Goal: Task Accomplishment & Management: Complete application form

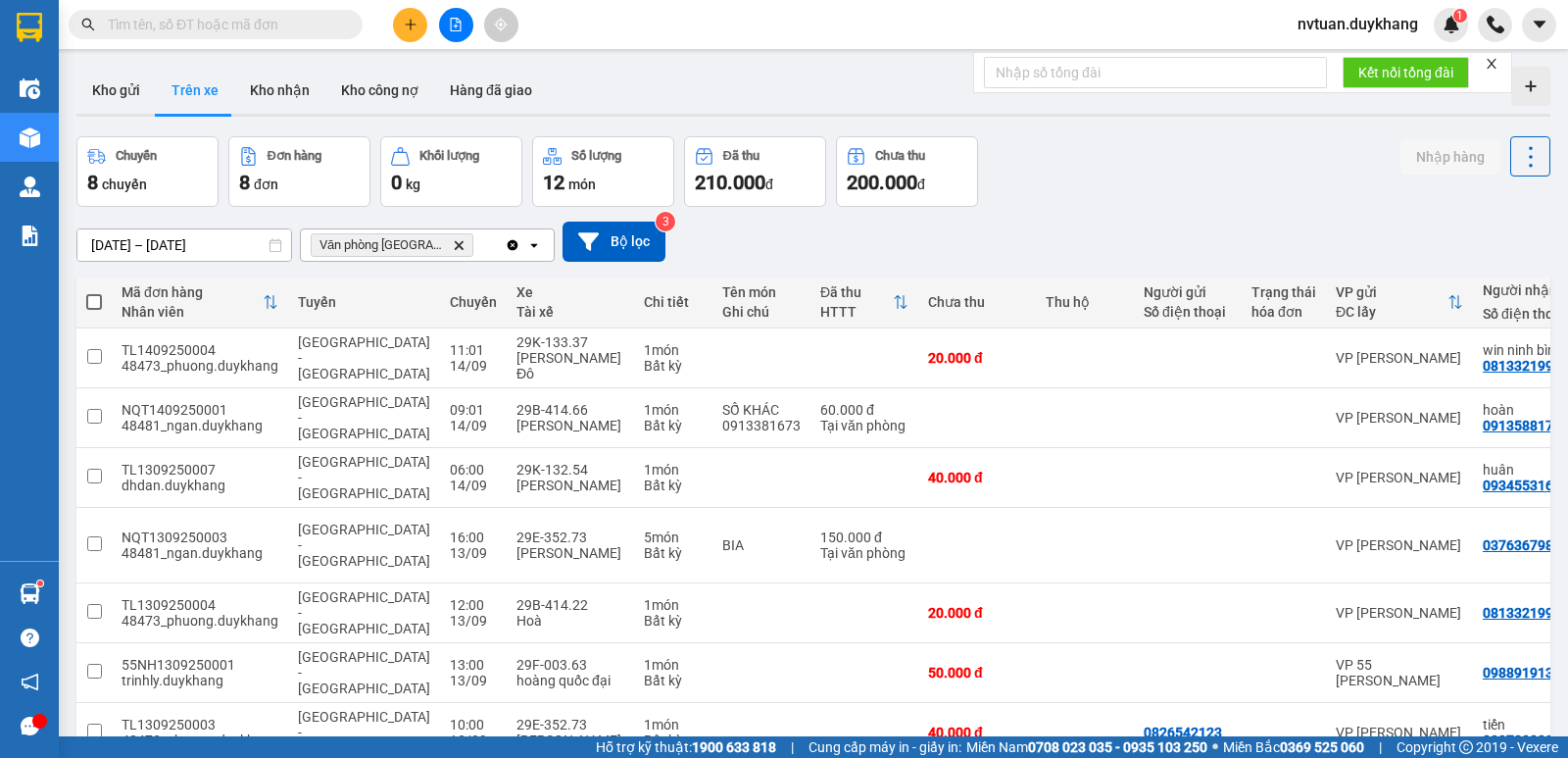
scroll to position [0, 724]
click at [406, 26] on icon "plus" at bounding box center [410, 25] width 14 height 14
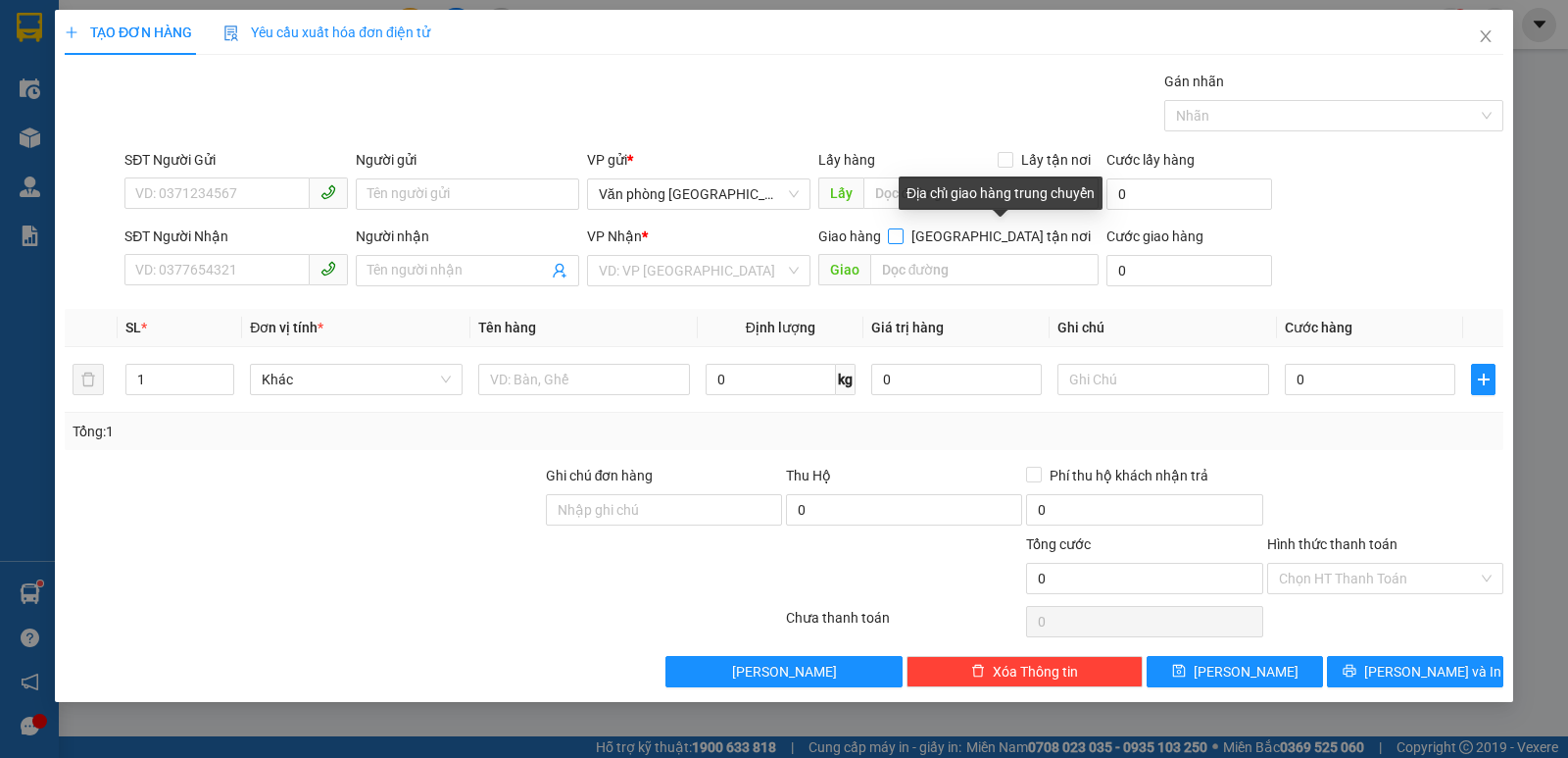
drag, startPoint x: 1003, startPoint y: 235, endPoint x: 980, endPoint y: 276, distance: 47.0
click at [902, 235] on input "[GEOGRAPHIC_DATA] tận nơi" at bounding box center [896, 235] width 14 height 14
checkbox input "true"
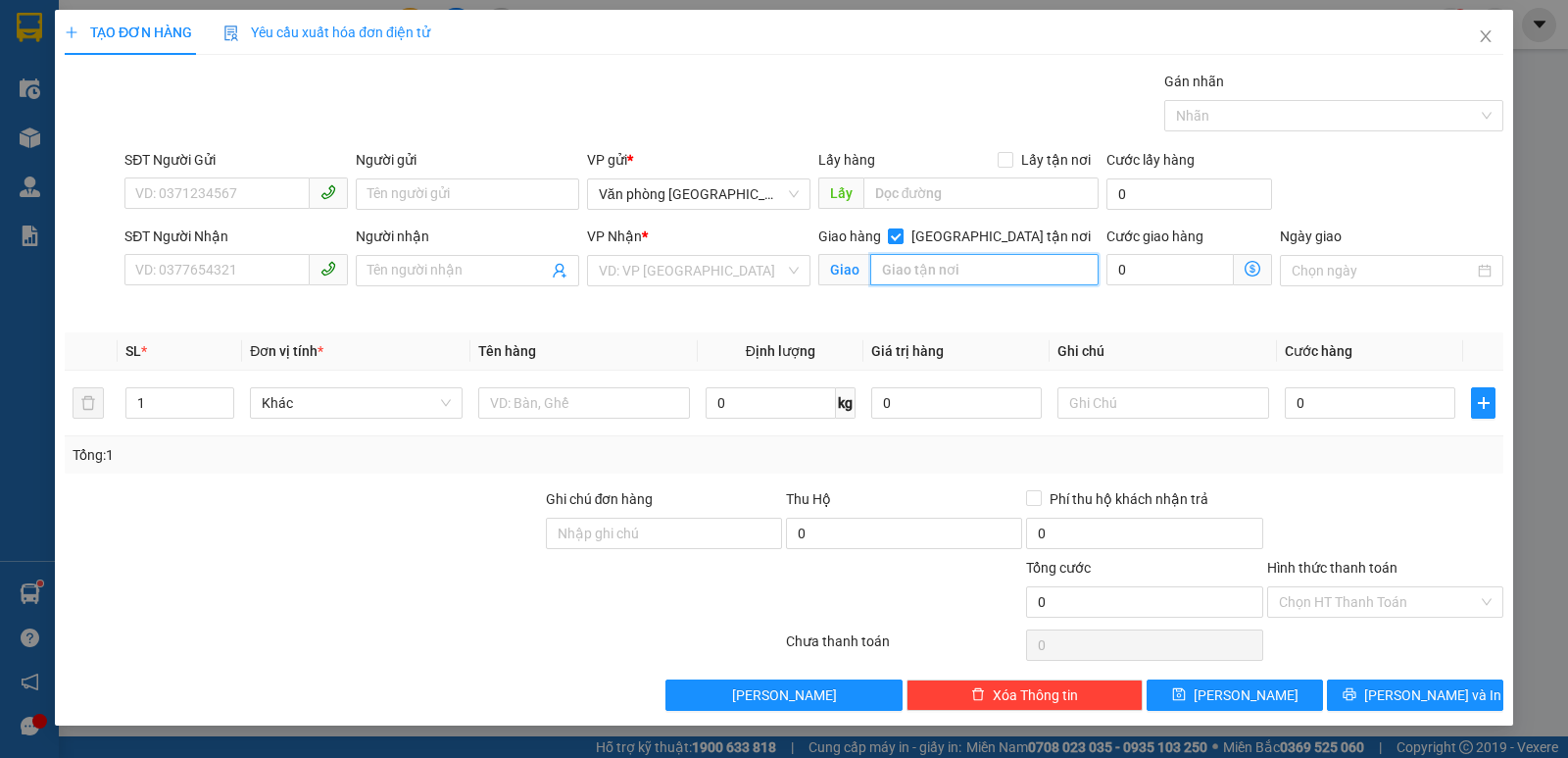
click at [947, 271] on input "text" at bounding box center [985, 269] width 229 height 31
type input "88 [PERSON_NAME]"
click at [214, 196] on input "SĐT Người Gửi" at bounding box center [217, 192] width 185 height 31
type input "0988931235"
drag, startPoint x: 391, startPoint y: 198, endPoint x: 348, endPoint y: 197, distance: 43.0
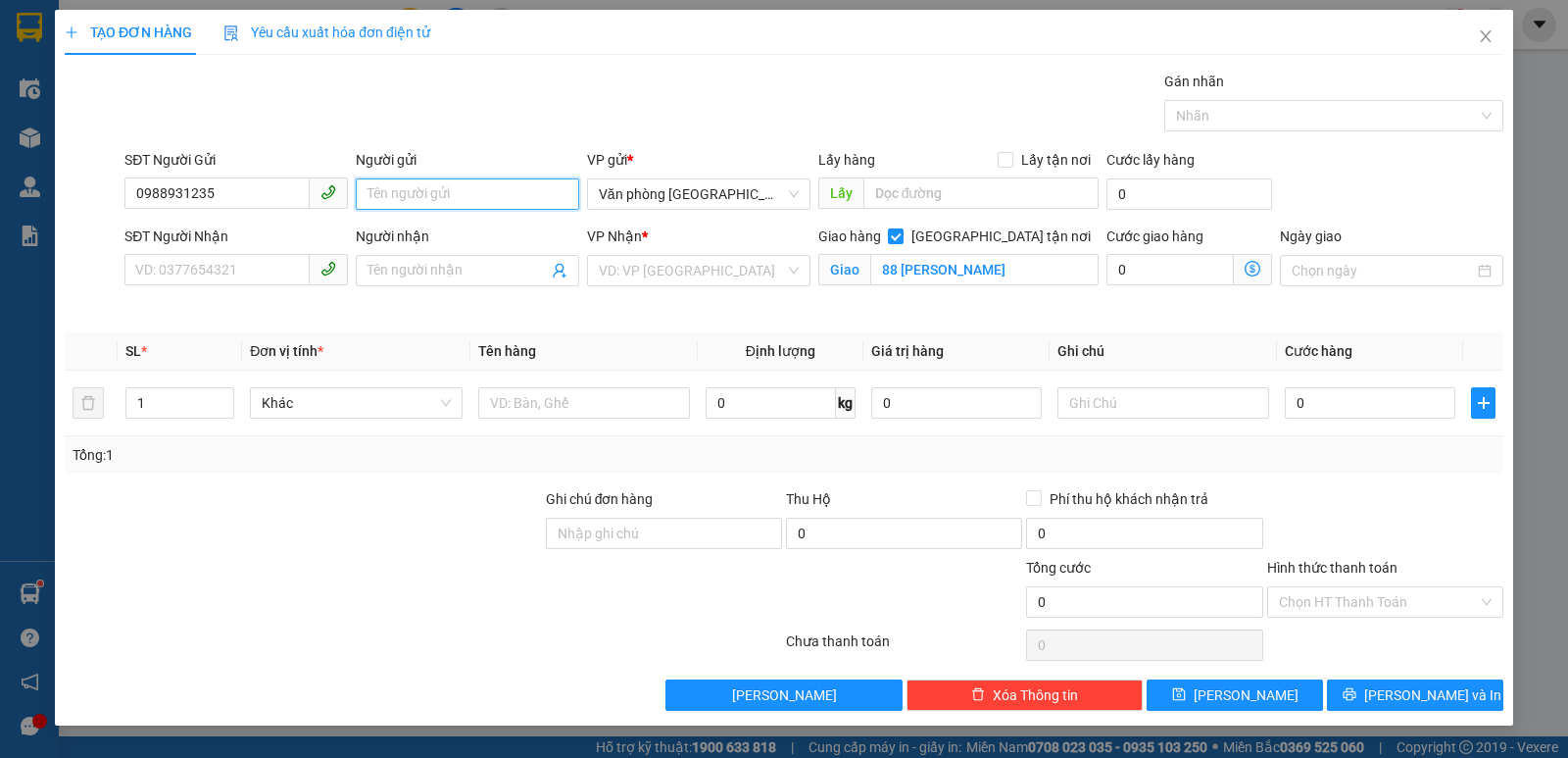
click at [391, 197] on input "Người gửi" at bounding box center [467, 193] width 223 height 31
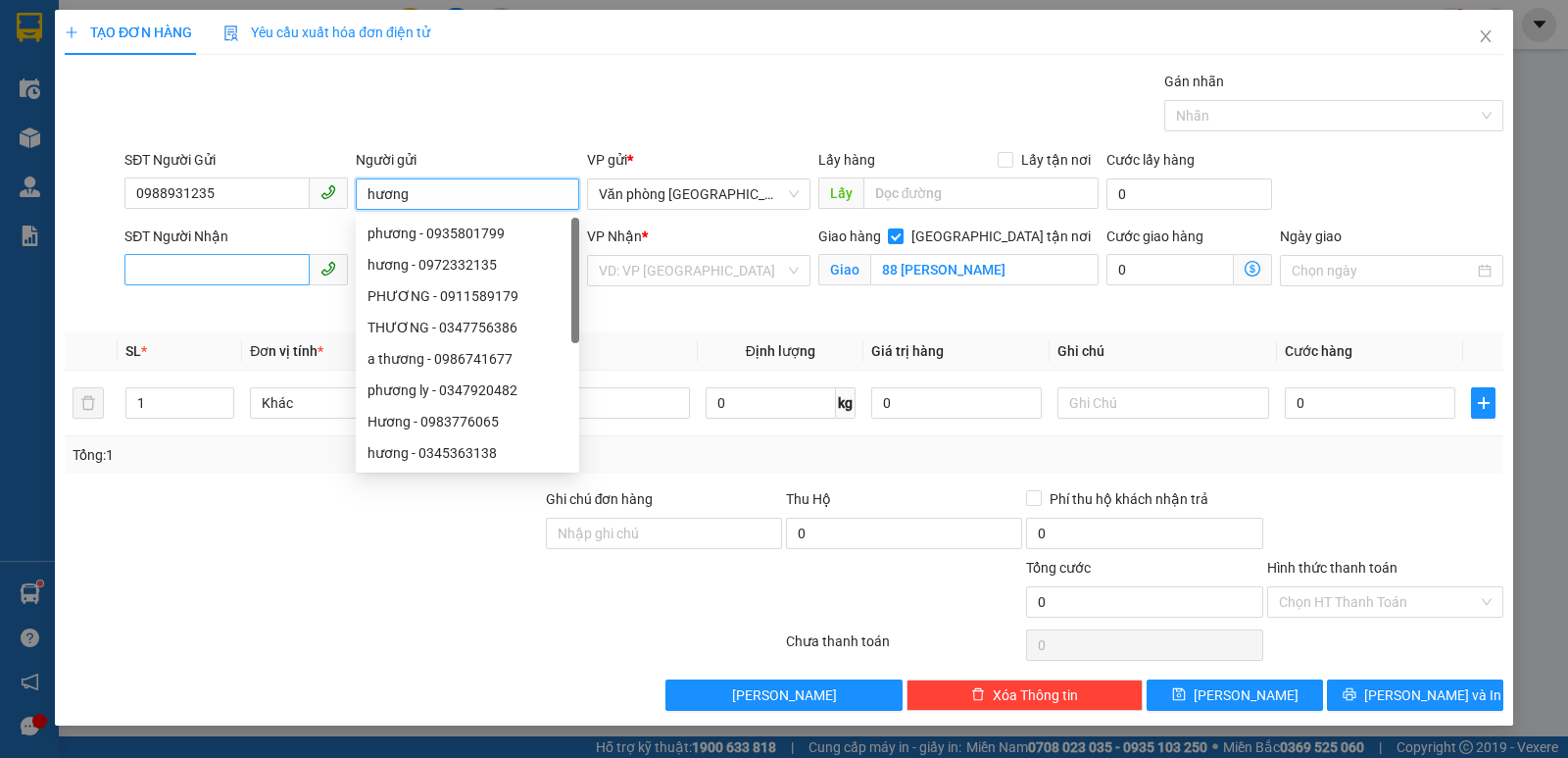
type input "hương"
click at [212, 259] on input "SĐT Người Nhận" at bounding box center [217, 269] width 185 height 31
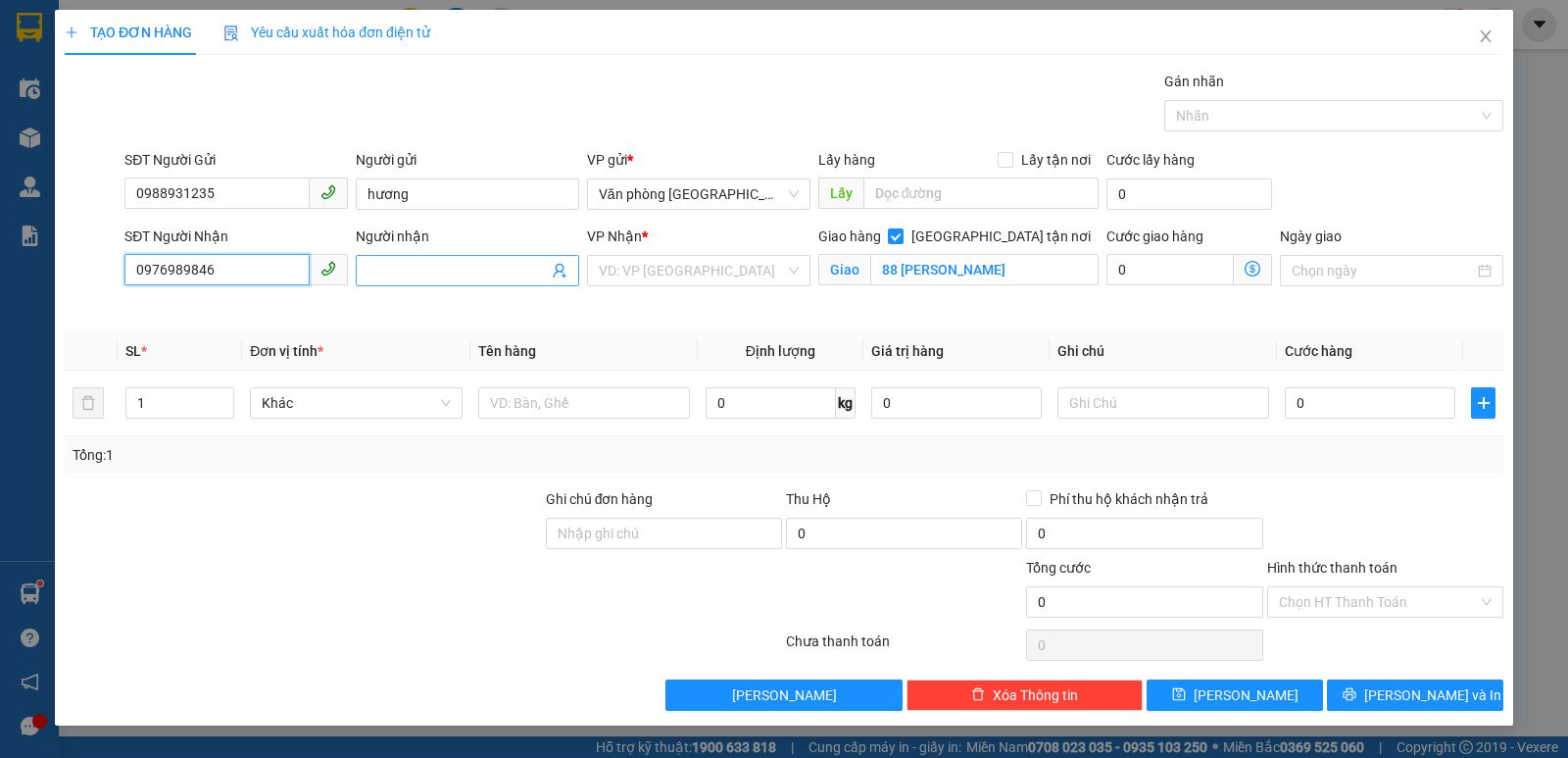
type input "0976989846"
click at [439, 269] on input "Người nhận" at bounding box center [457, 271] width 180 height 22
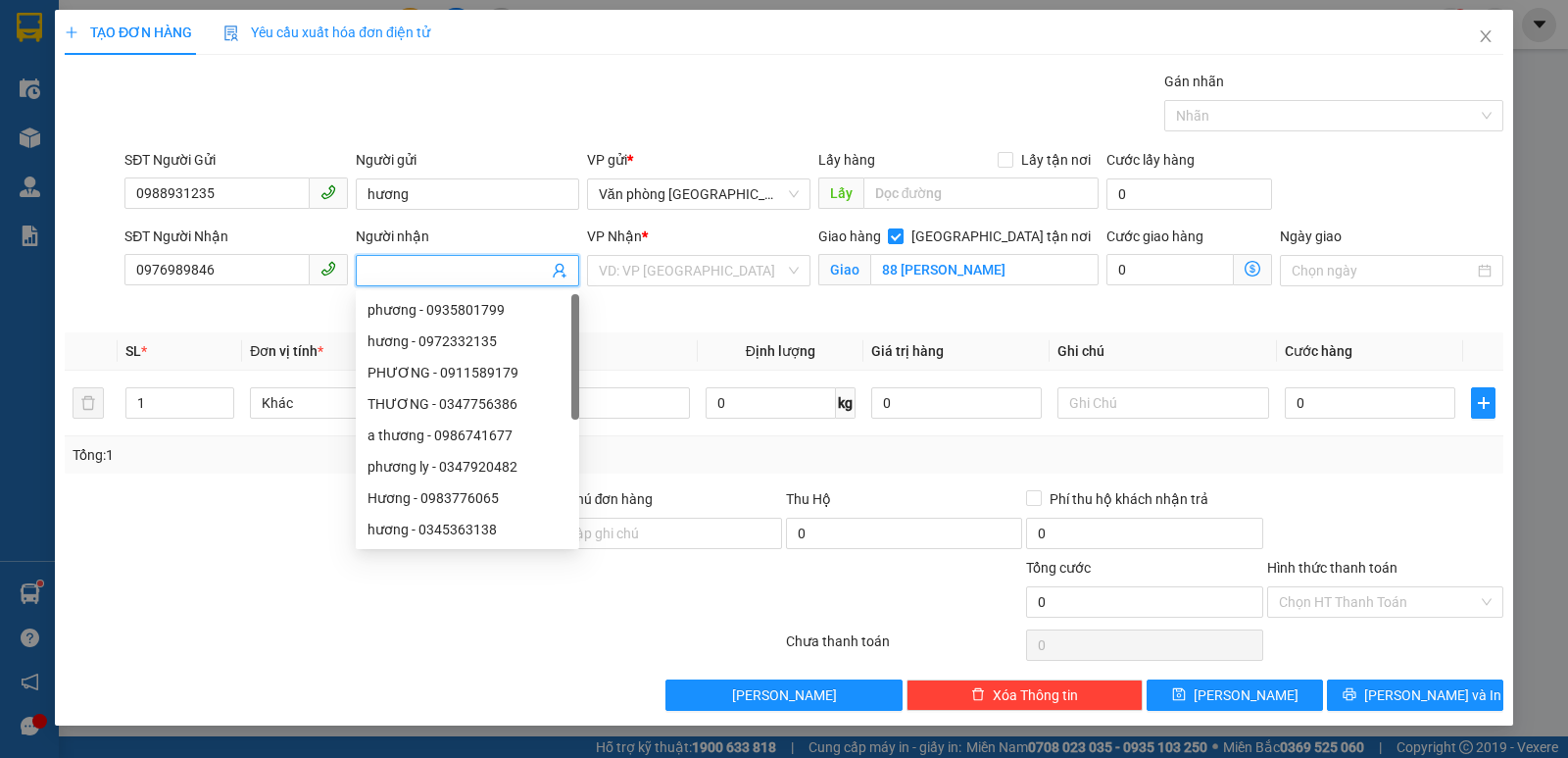
type input "j"
type input "hạnh"
click at [650, 269] on input "search" at bounding box center [691, 271] width 186 height 30
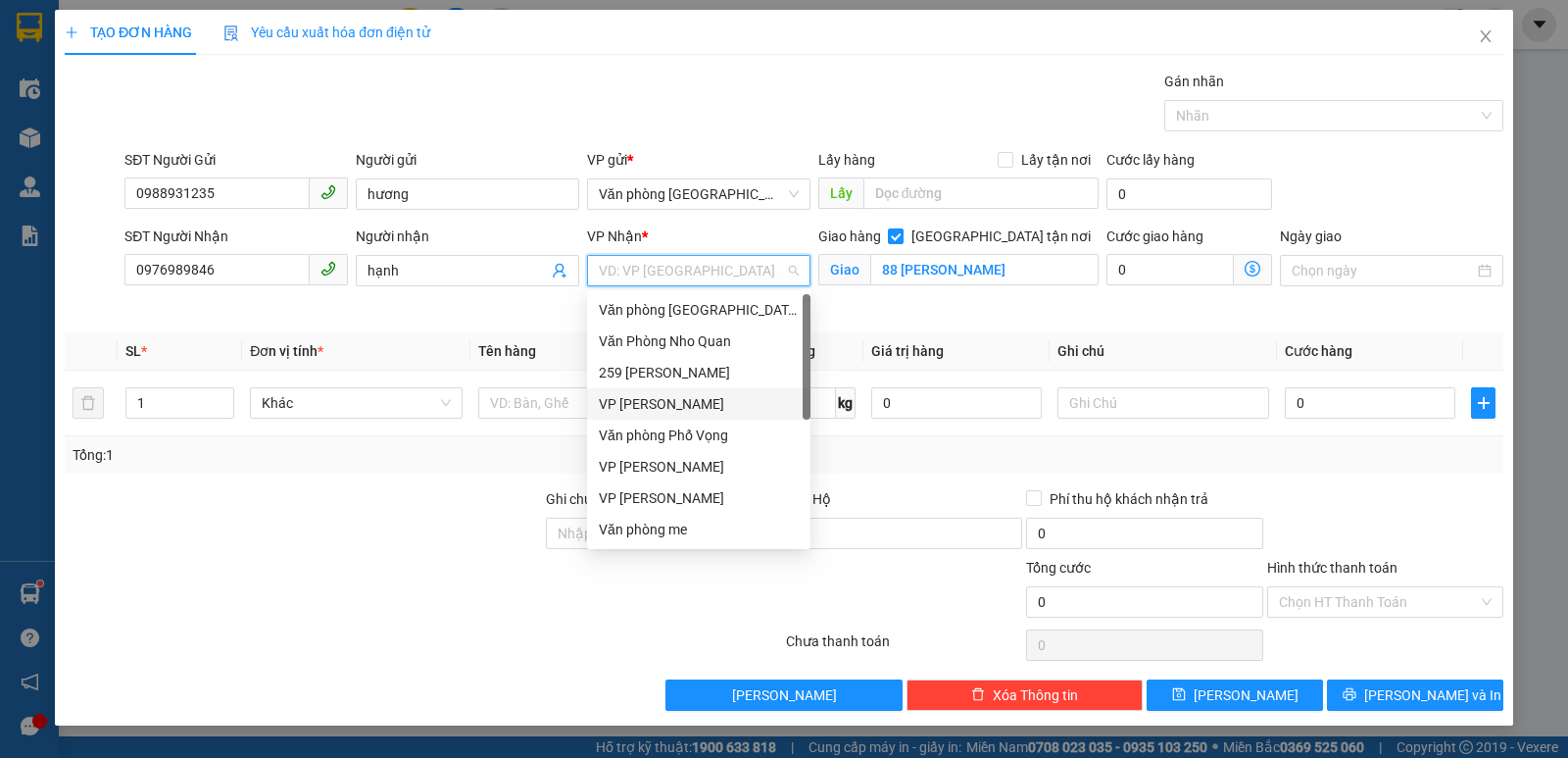
click at [662, 401] on div "VP [PERSON_NAME]" at bounding box center [698, 404] width 200 height 22
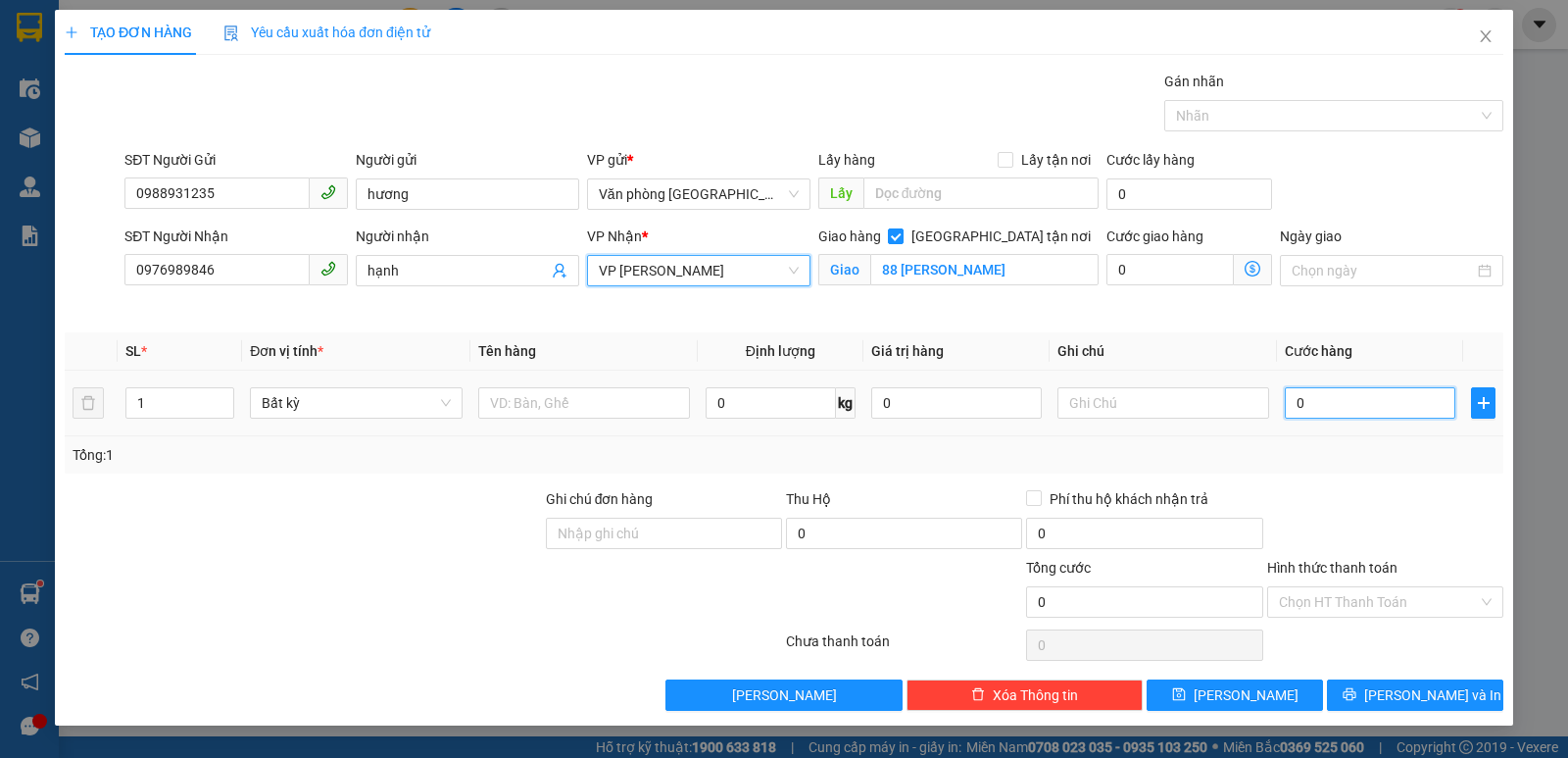
click at [1331, 406] on input "0" at bounding box center [1370, 402] width 170 height 31
type input "1"
type input "12"
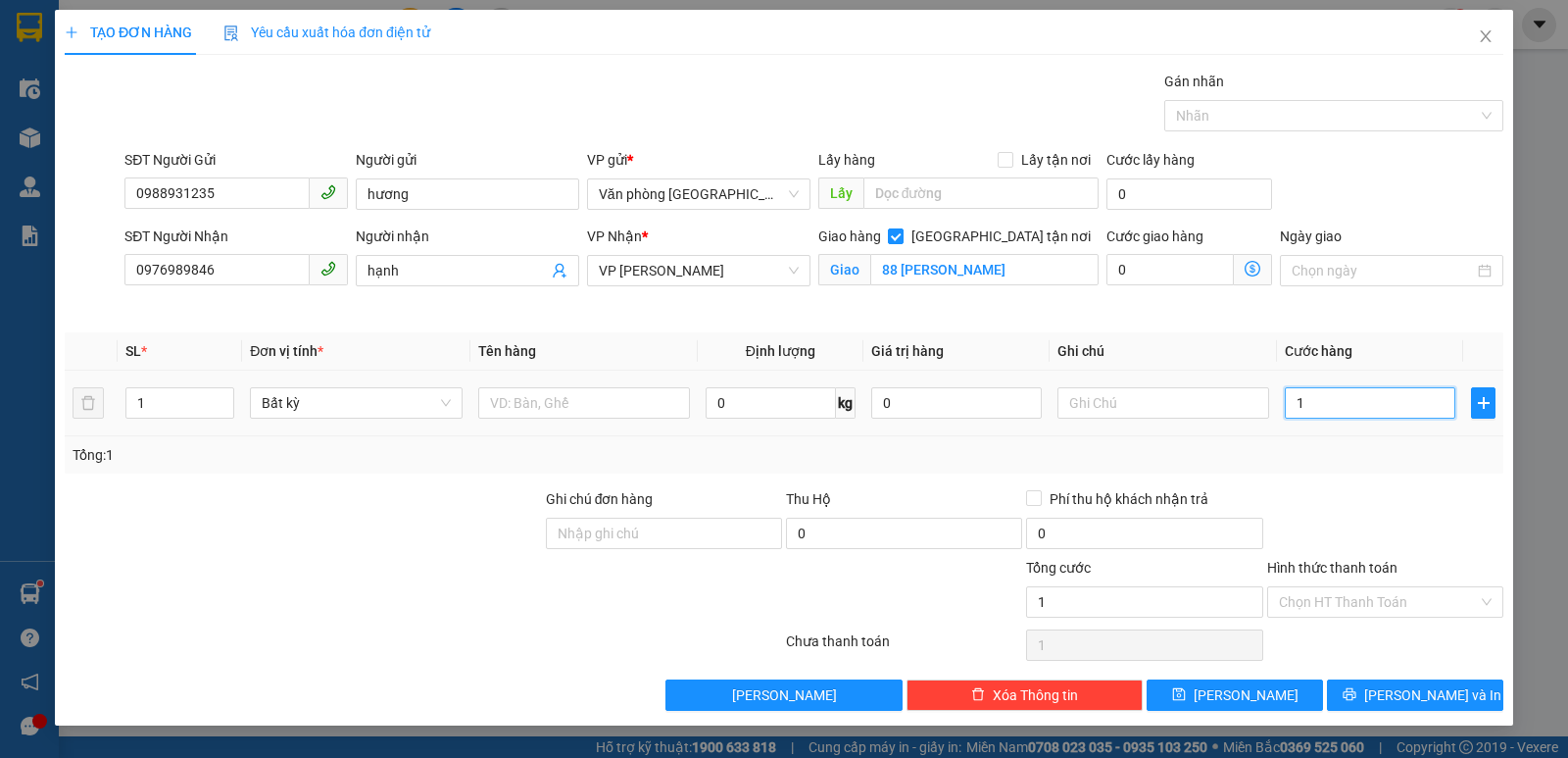
type input "12"
type input "120"
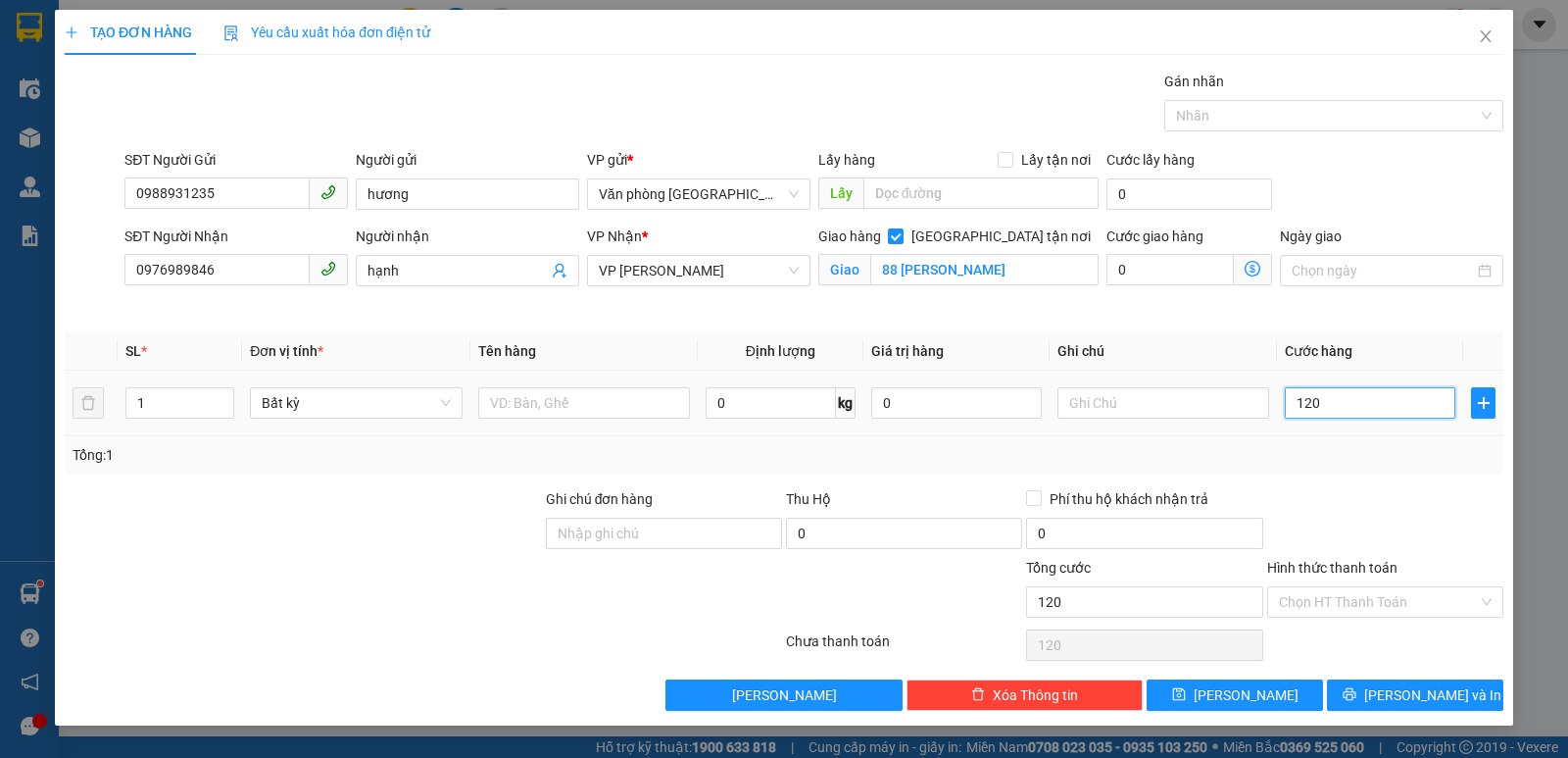
type input "1.200"
type input "12.000"
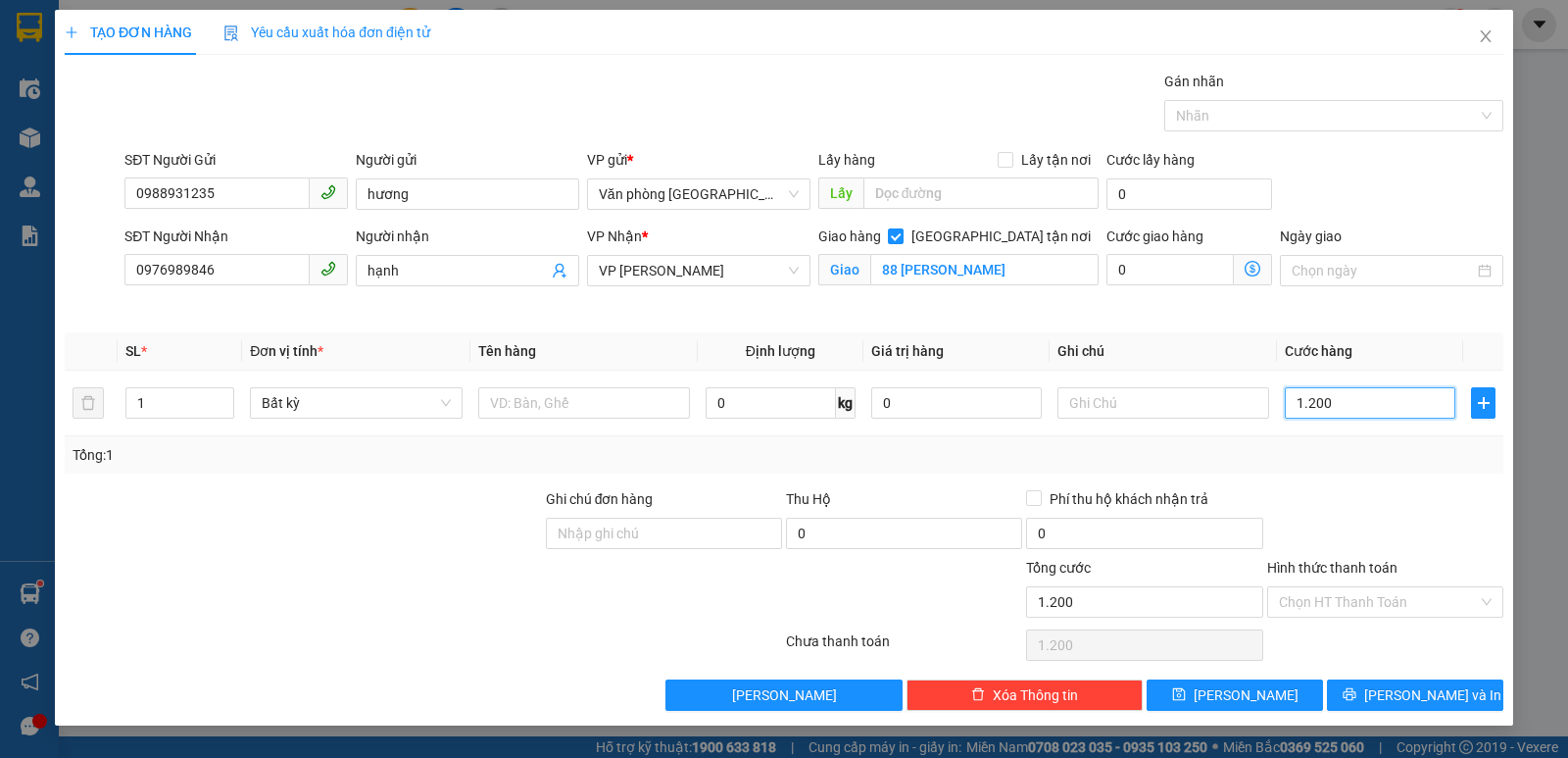
type input "12.000"
type input "120.000"
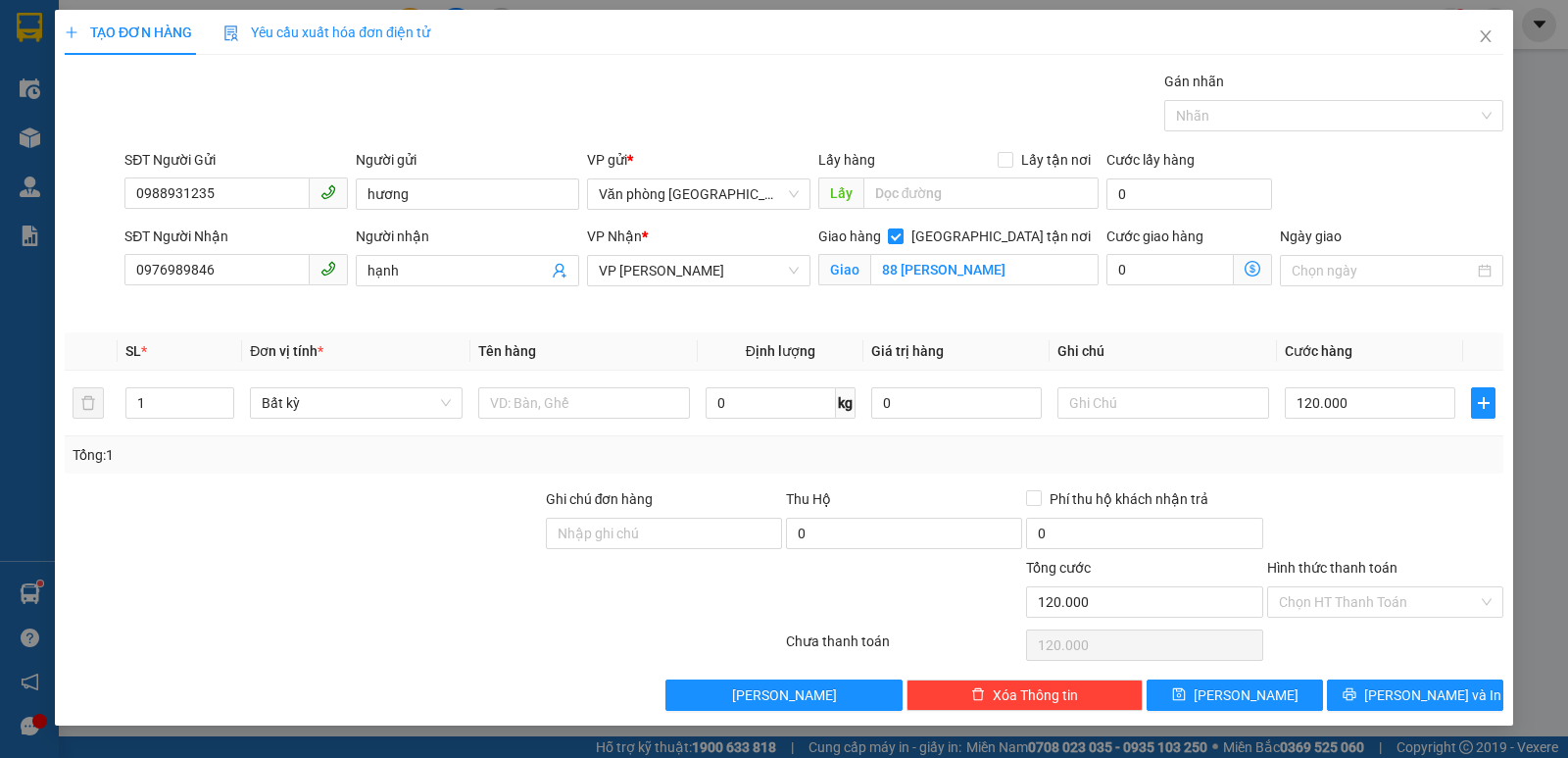
drag, startPoint x: 1376, startPoint y: 602, endPoint x: 1368, endPoint y: 631, distance: 30.1
click at [1375, 601] on input "Hình thức thanh toán" at bounding box center [1379, 602] width 199 height 30
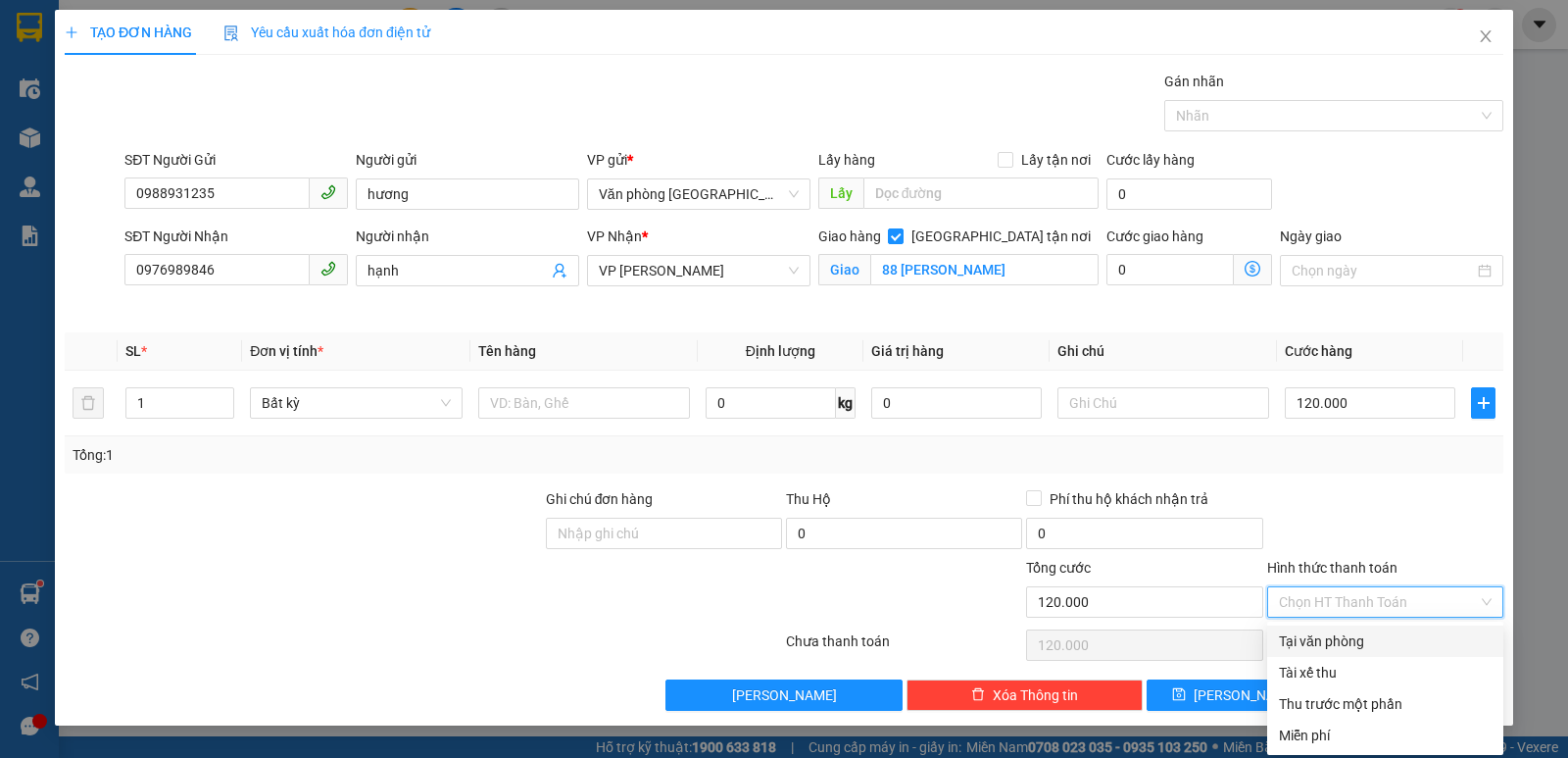
click at [1356, 642] on div "Tại văn phòng" at bounding box center [1386, 641] width 213 height 22
type input "0"
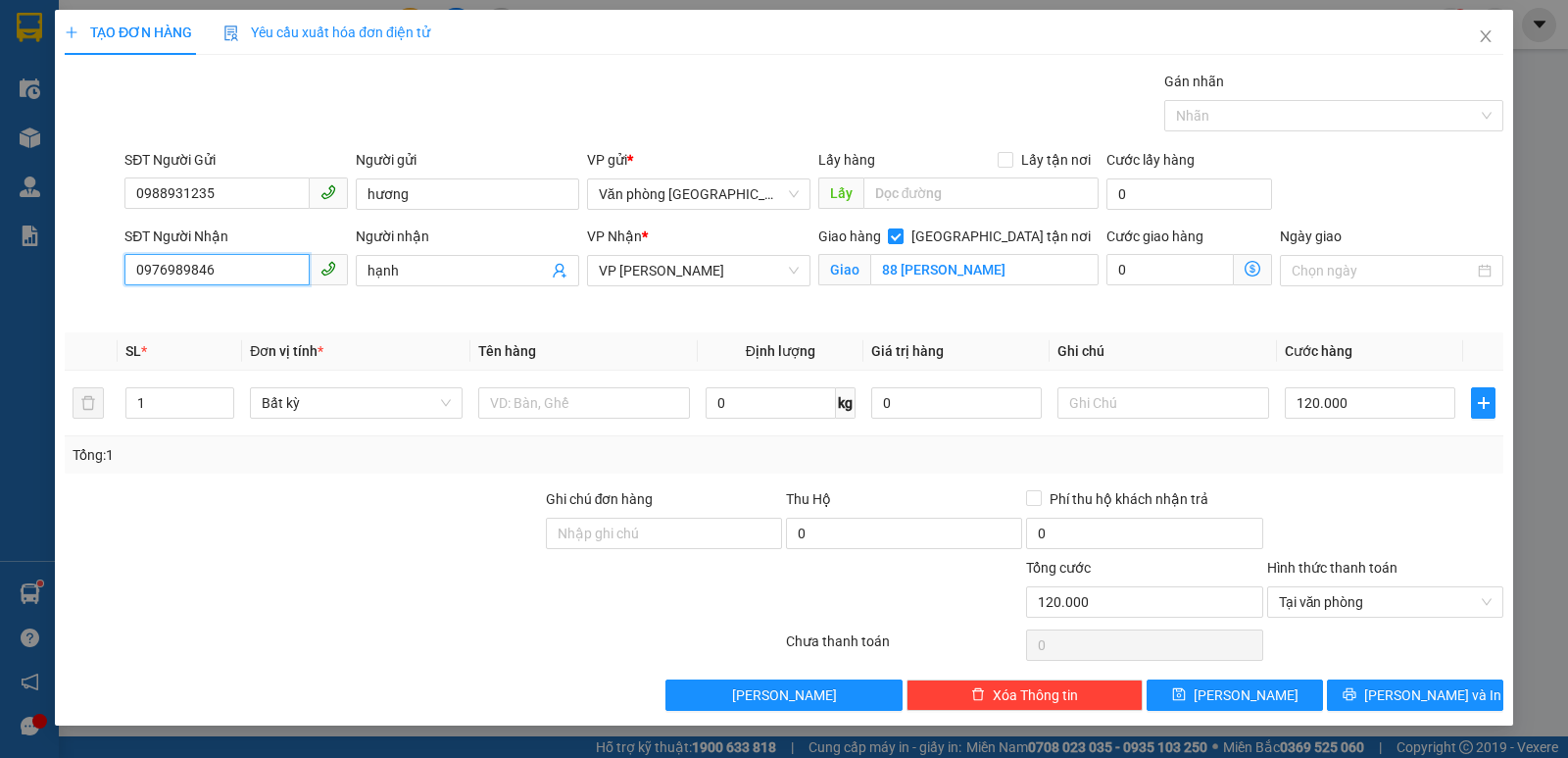
drag, startPoint x: 233, startPoint y: 270, endPoint x: 132, endPoint y: 270, distance: 101.0
click at [132, 270] on input "0976989846" at bounding box center [217, 269] width 185 height 31
click at [1424, 693] on span "[PERSON_NAME] và In" at bounding box center [1434, 695] width 137 height 22
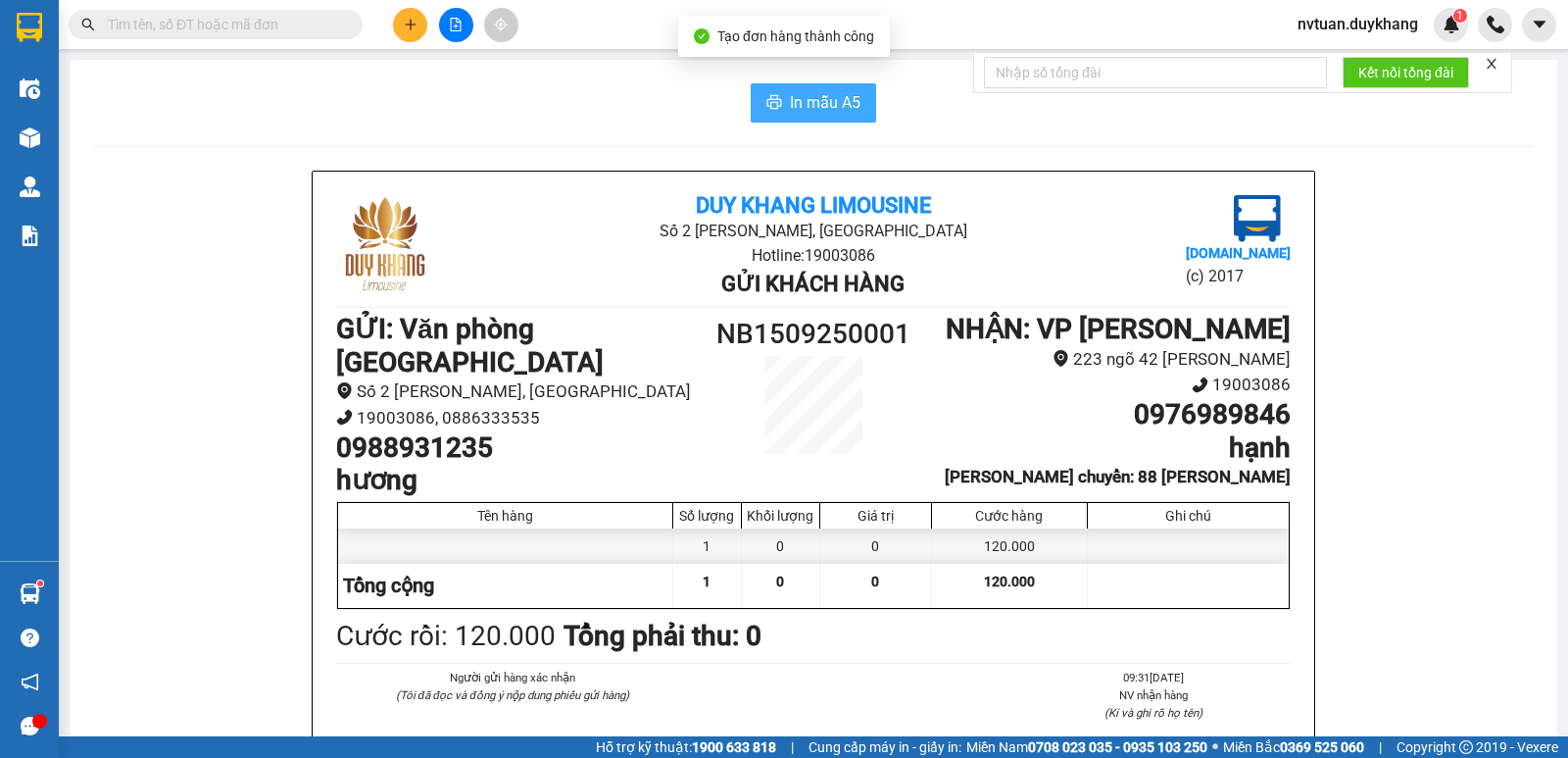
click at [816, 115] on span "In mẫu A5" at bounding box center [825, 103] width 71 height 25
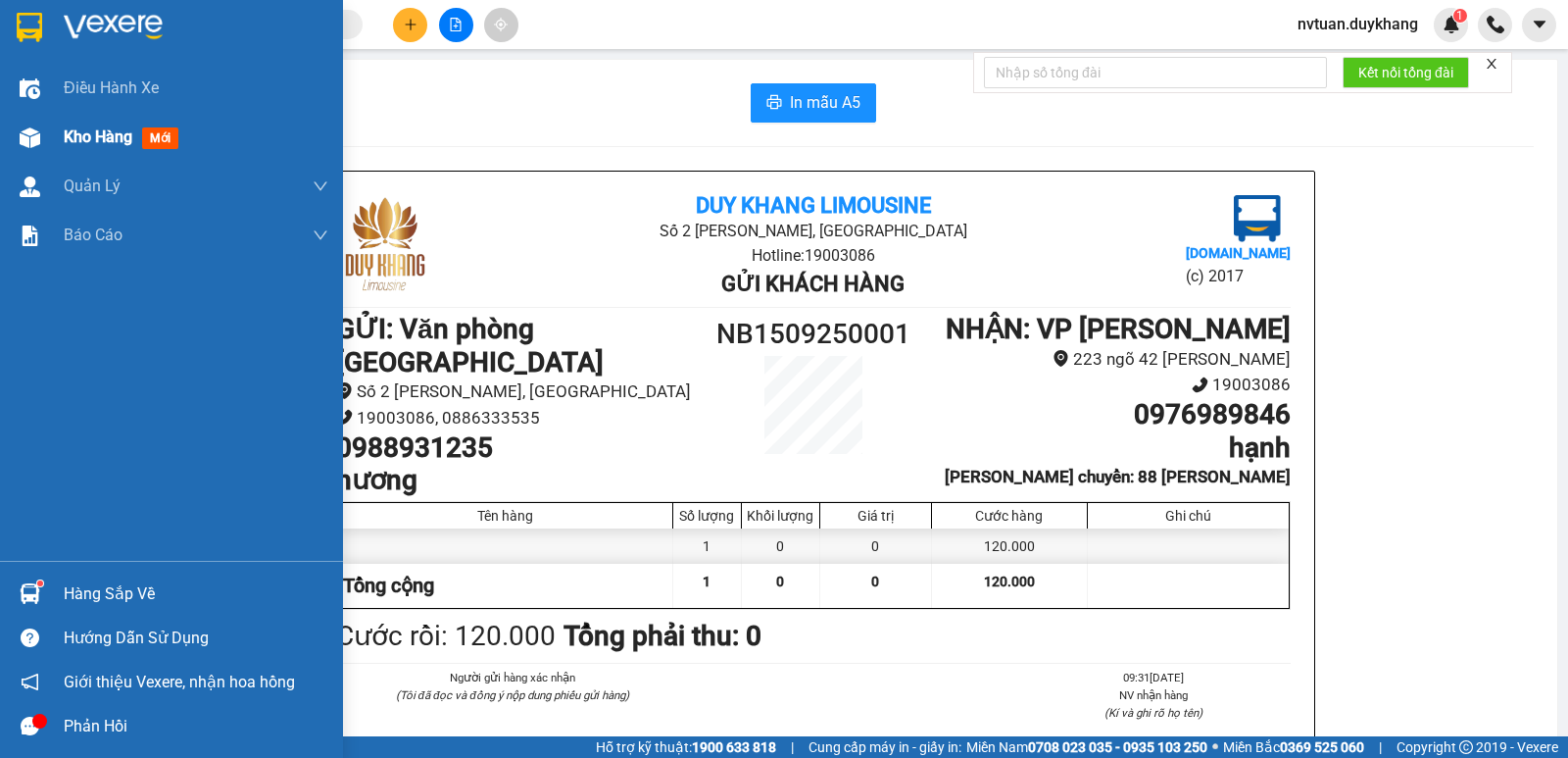
click at [99, 138] on span "Kho hàng" at bounding box center [98, 136] width 69 height 19
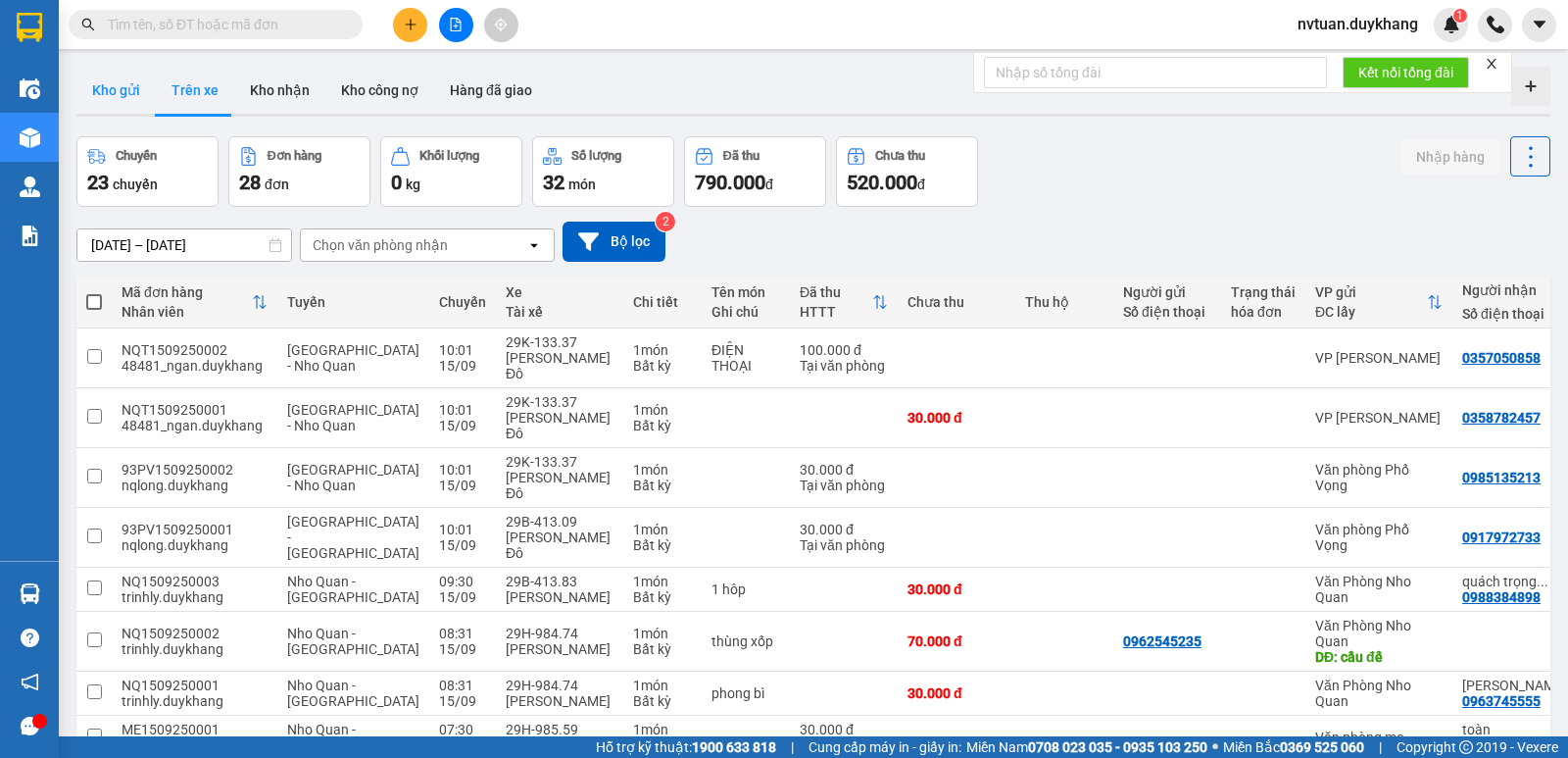
click at [102, 92] on button "Kho gửi" at bounding box center [117, 90] width 80 height 47
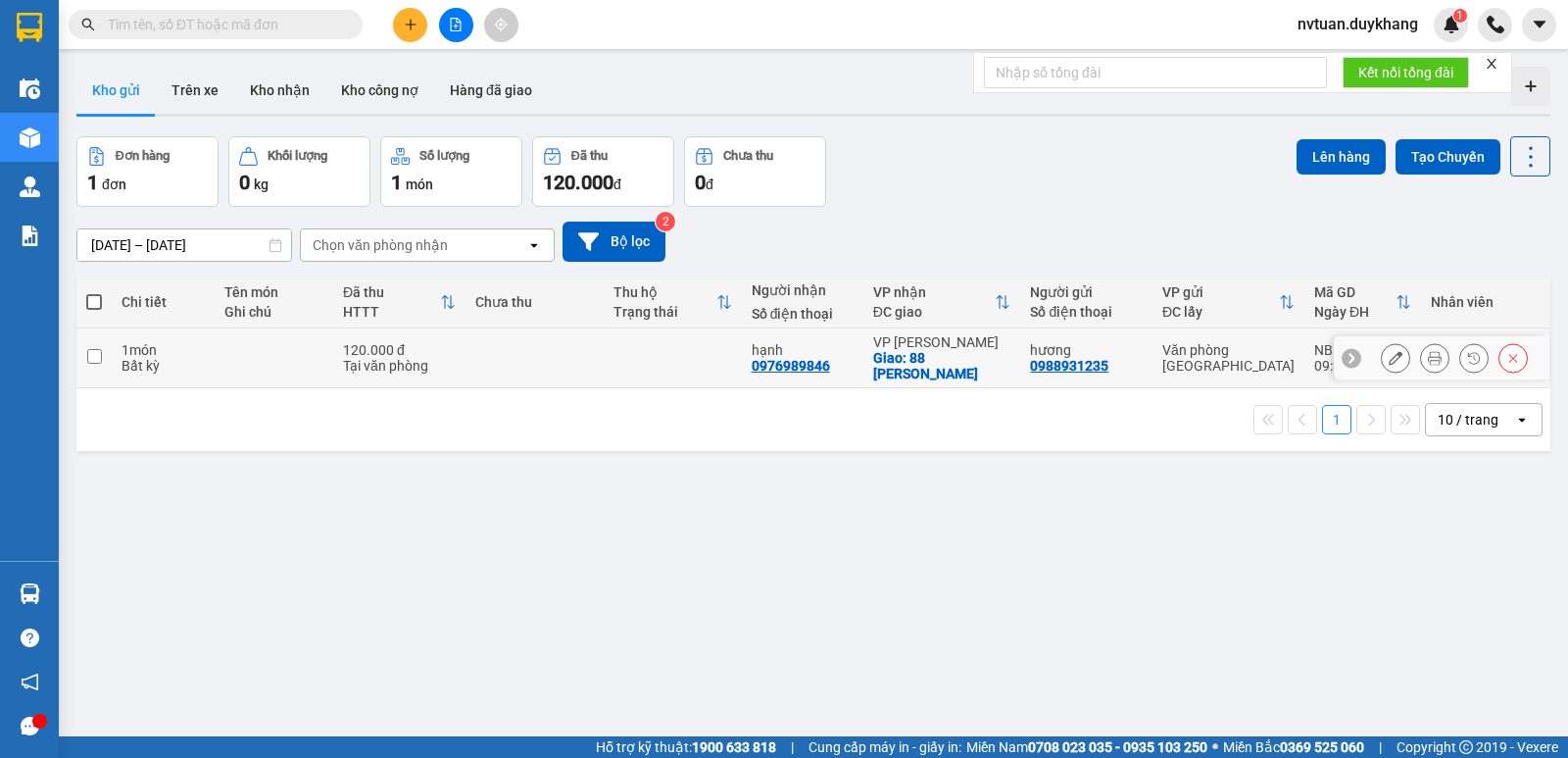
click at [93, 357] on input "checkbox" at bounding box center [95, 356] width 15 height 15
checkbox input "true"
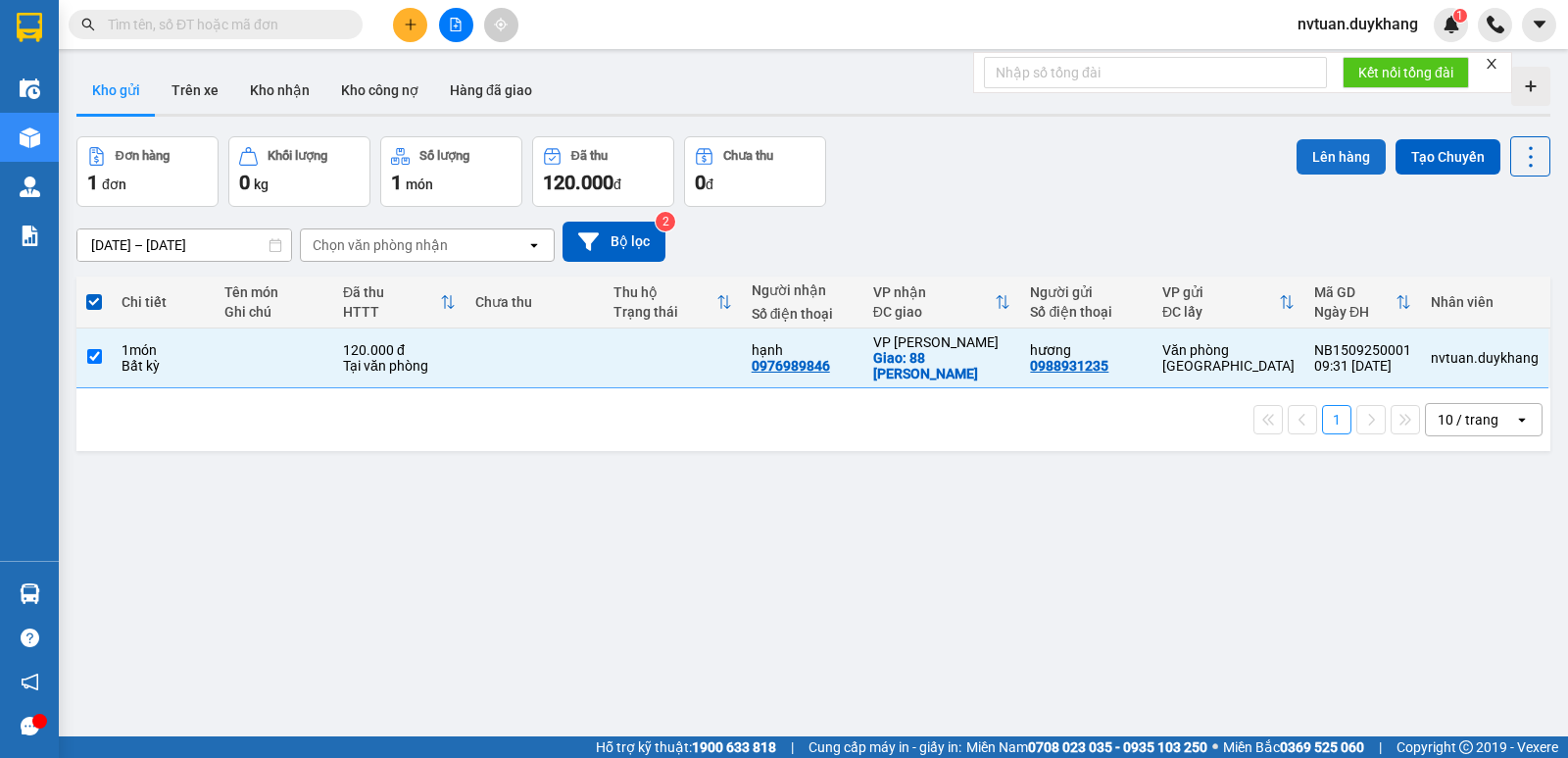
click at [1311, 156] on button "Lên hàng" at bounding box center [1342, 156] width 90 height 35
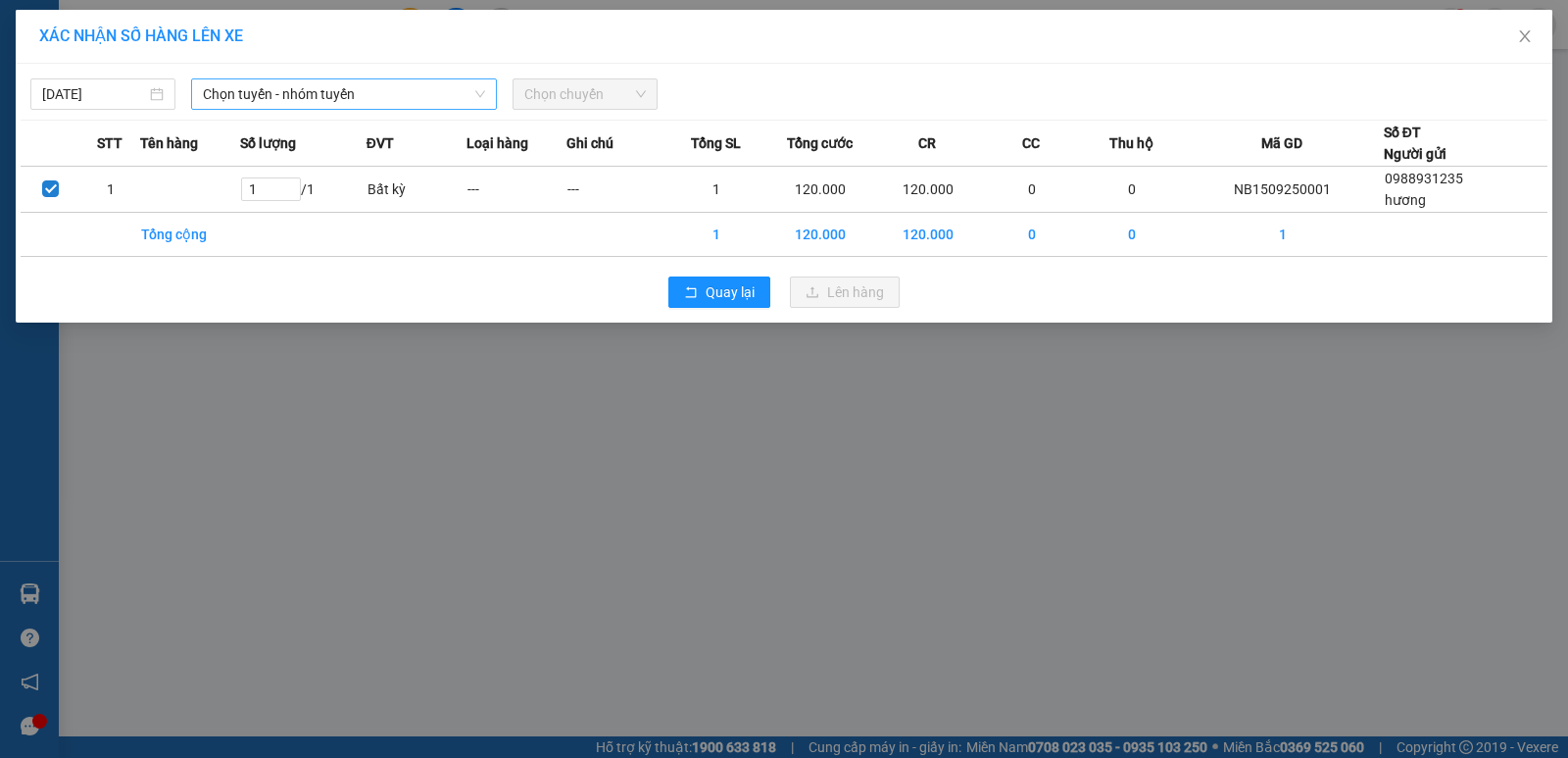
click at [269, 86] on span "Chọn tuyến - nhóm tuyến" at bounding box center [344, 95] width 282 height 30
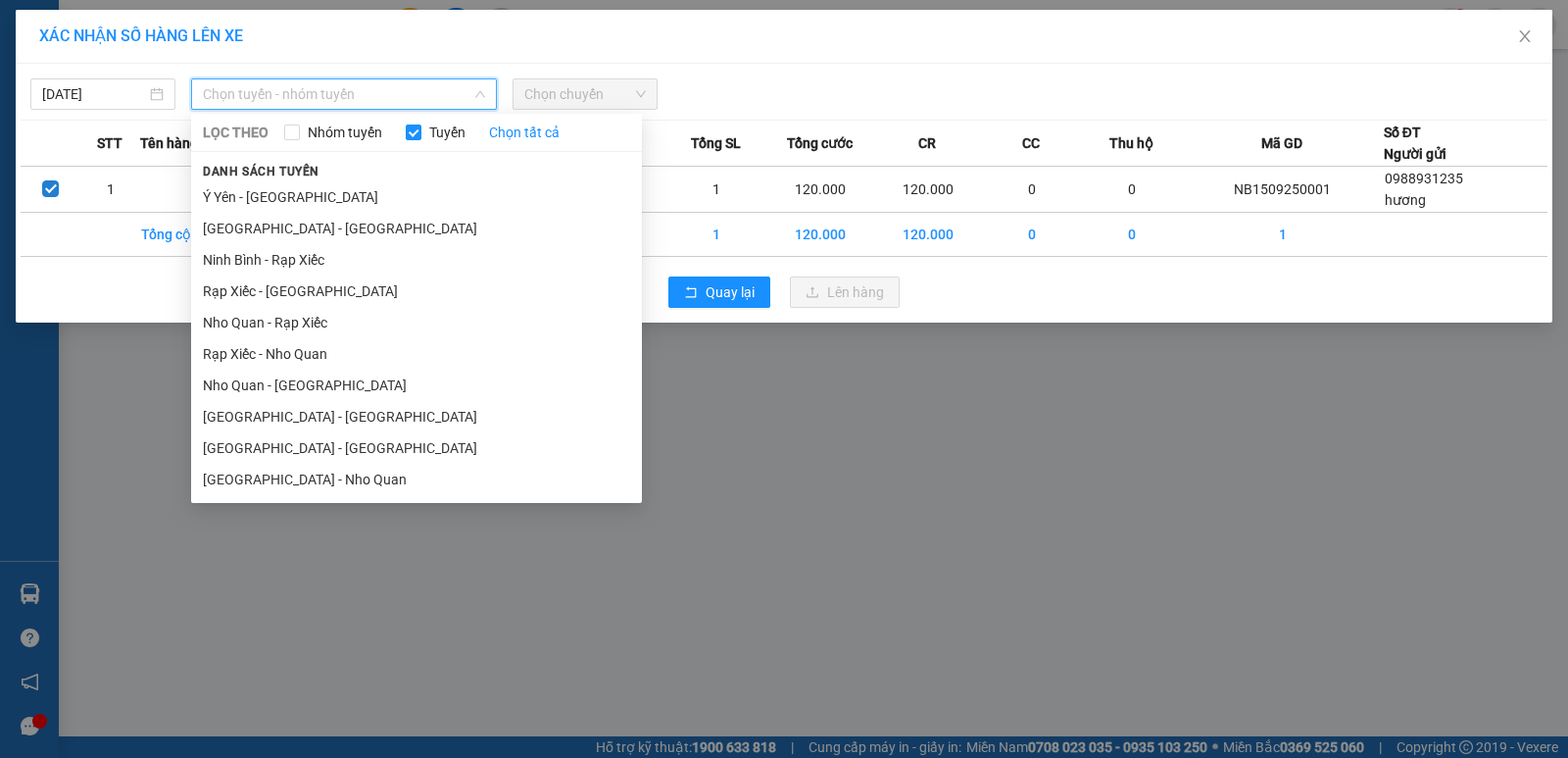
drag, startPoint x: 292, startPoint y: 449, endPoint x: 650, endPoint y: 151, distance: 465.8
click at [292, 446] on li "Ninh Bình - Hà Nội" at bounding box center [416, 447] width 451 height 31
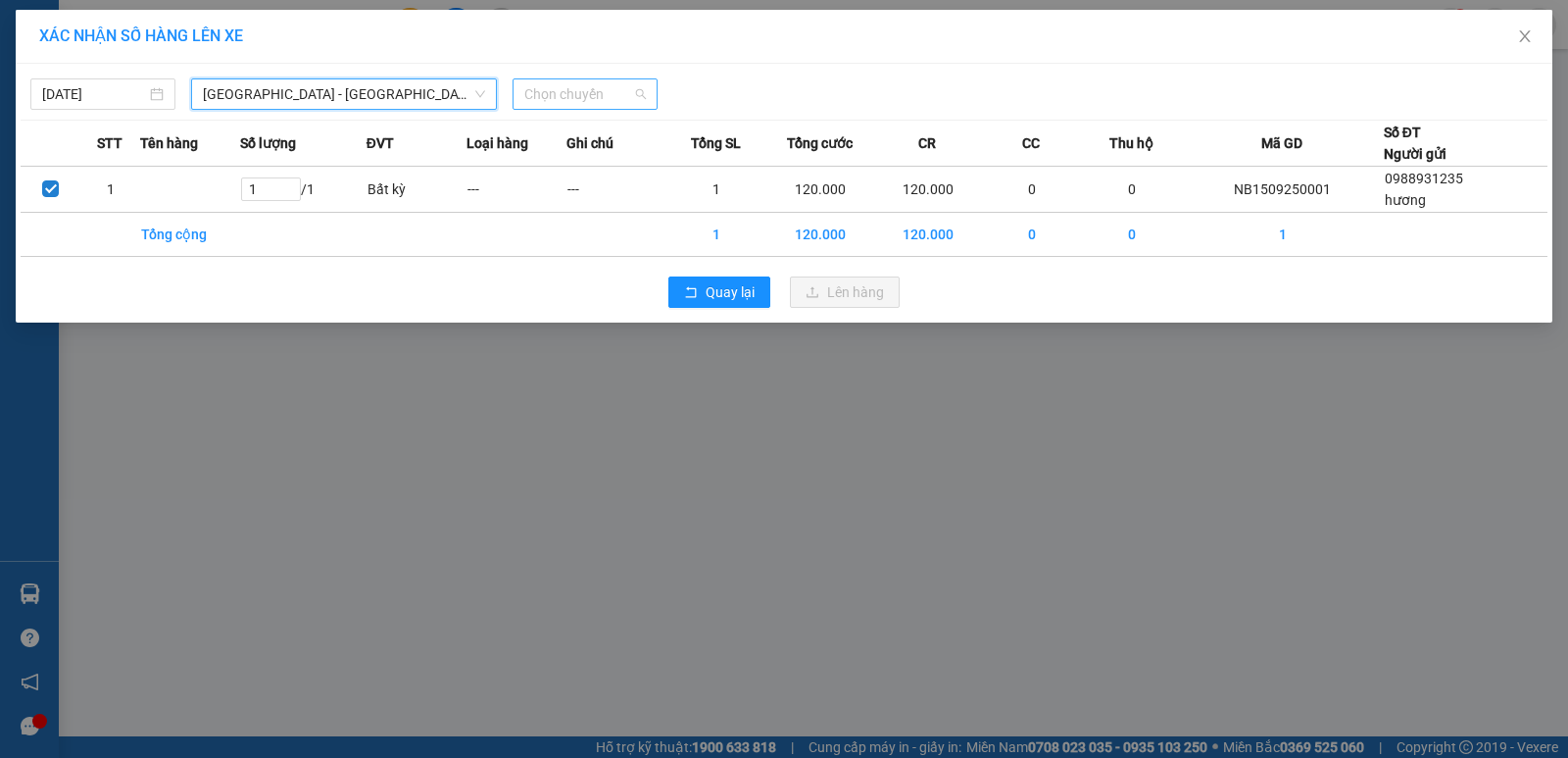
click at [575, 95] on span "Chọn chuyến" at bounding box center [585, 95] width 122 height 30
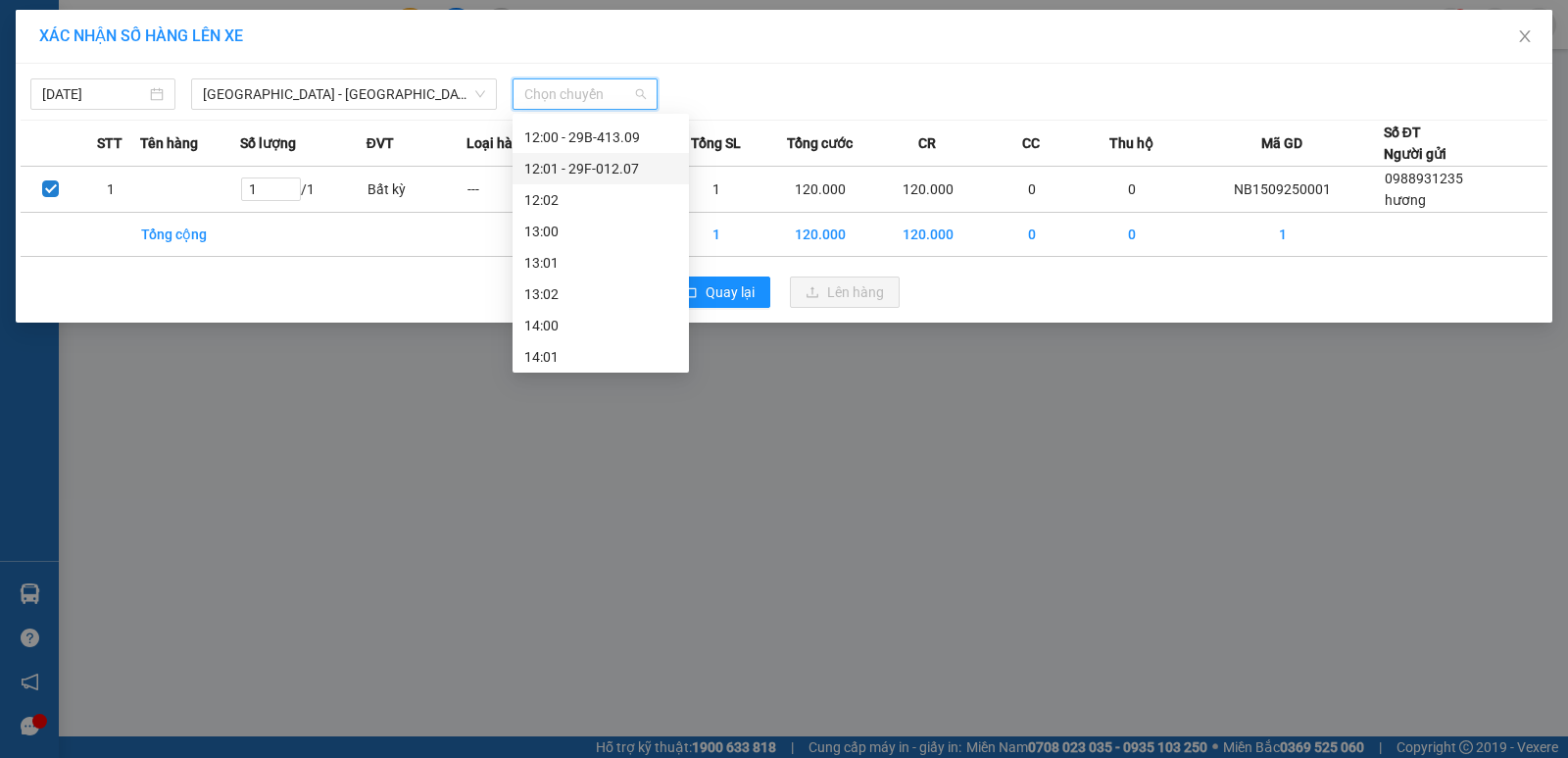
scroll to position [490, 0]
drag, startPoint x: 615, startPoint y: 142, endPoint x: 629, endPoint y: 164, distance: 26.1
click at [616, 142] on div "10:00 - 29K-132.54" at bounding box center [601, 145] width 153 height 22
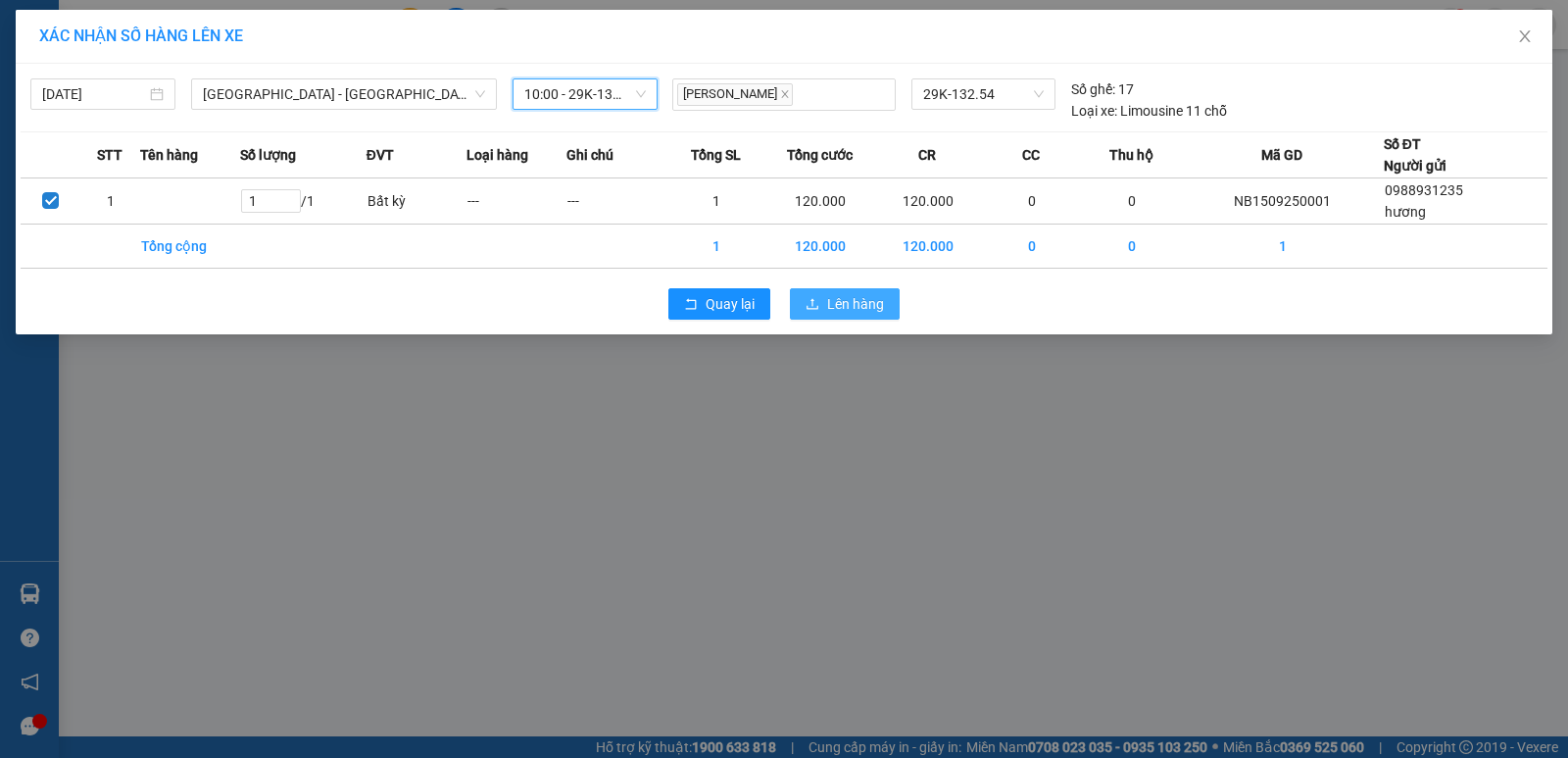
click at [864, 301] on span "Lên hàng" at bounding box center [855, 304] width 57 height 22
